Goal: Communication & Community: Answer question/provide support

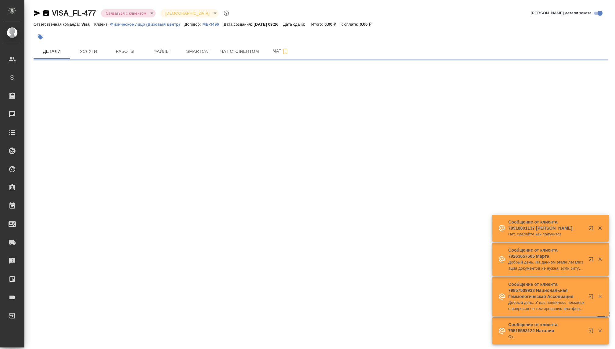
select select "RU"
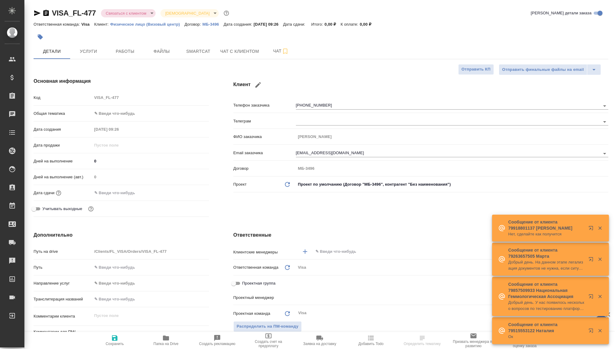
type textarea "x"
type input "[PERSON_NAME]"
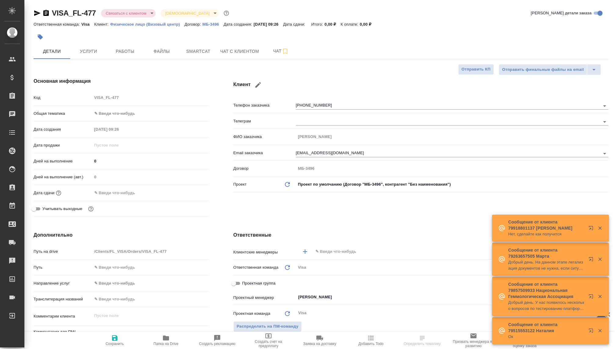
type textarea "x"
click at [245, 50] on span "Чат с клиентом" at bounding box center [239, 52] width 39 height 8
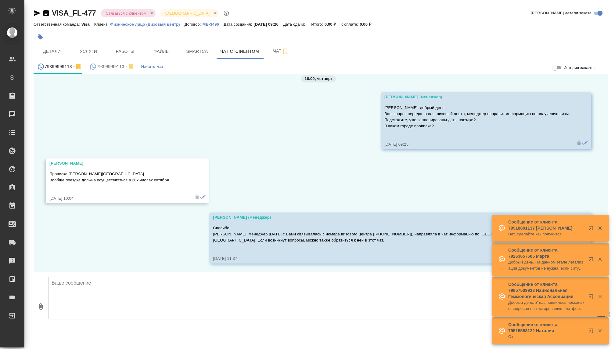
scroll to position [132, 0]
click at [111, 66] on div "79399999113 -" at bounding box center [111, 67] width 45 height 8
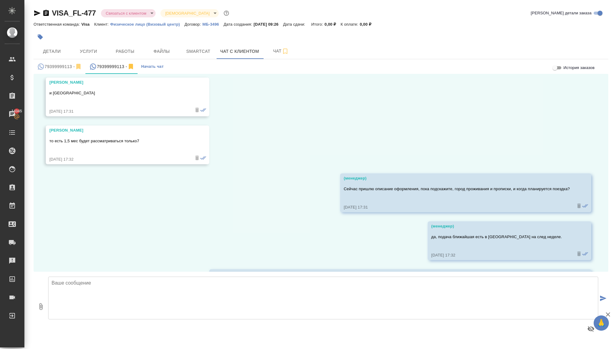
scroll to position [1117, 0]
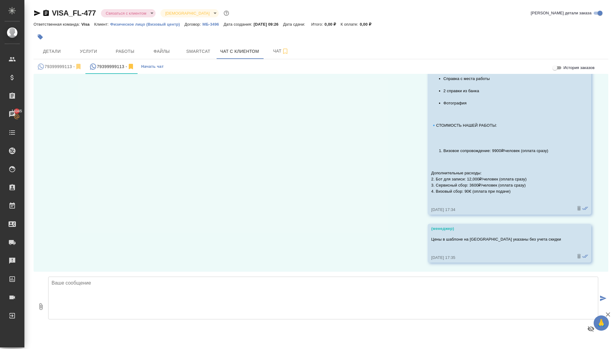
click at [222, 295] on textarea at bounding box center [323, 297] width 550 height 43
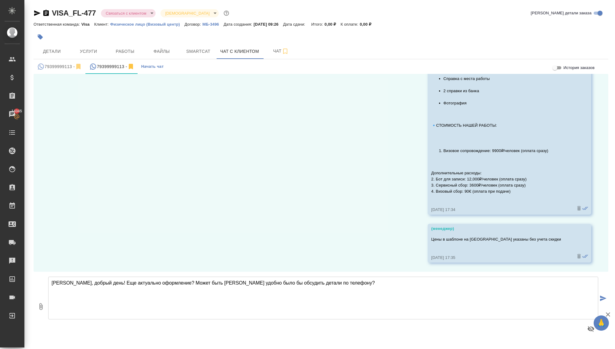
type textarea "[PERSON_NAME], добрый день! Еще актуально оформление? Может быть [PERSON_NAME] …"
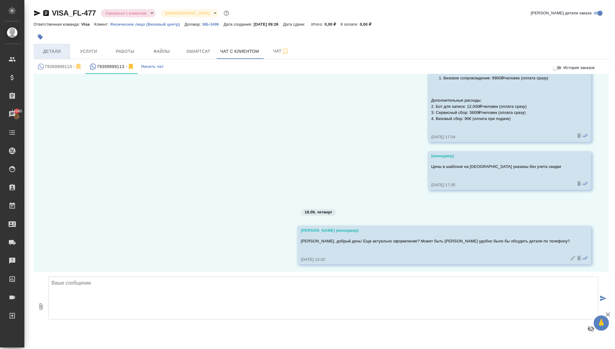
scroll to position [1192, 0]
click at [52, 52] on span "Детали" at bounding box center [51, 52] width 29 height 8
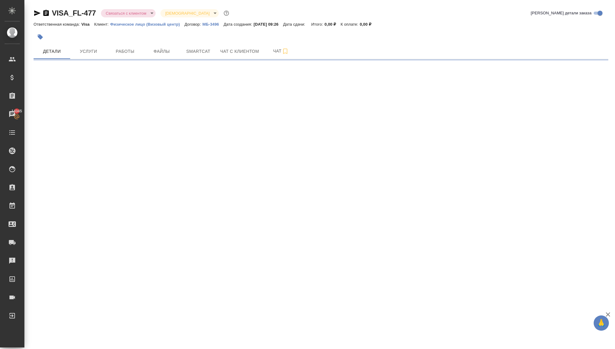
select select "RU"
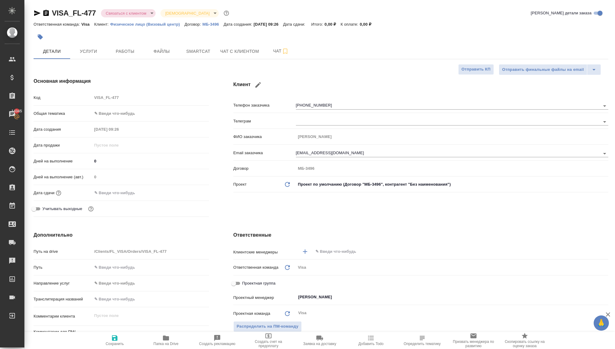
type textarea "x"
